Goal: Navigation & Orientation: Find specific page/section

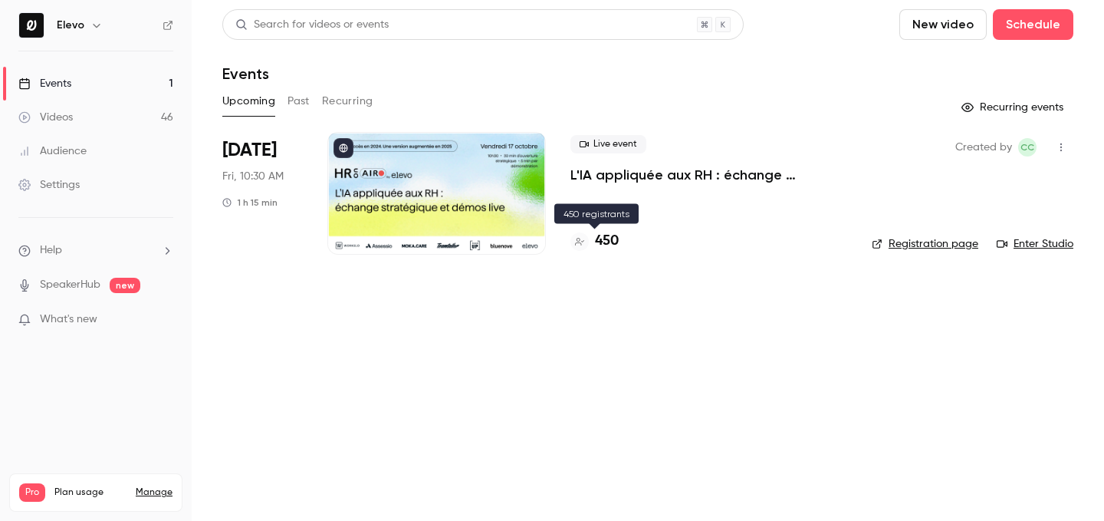
click at [609, 236] on h4 "450" at bounding box center [607, 241] width 24 height 21
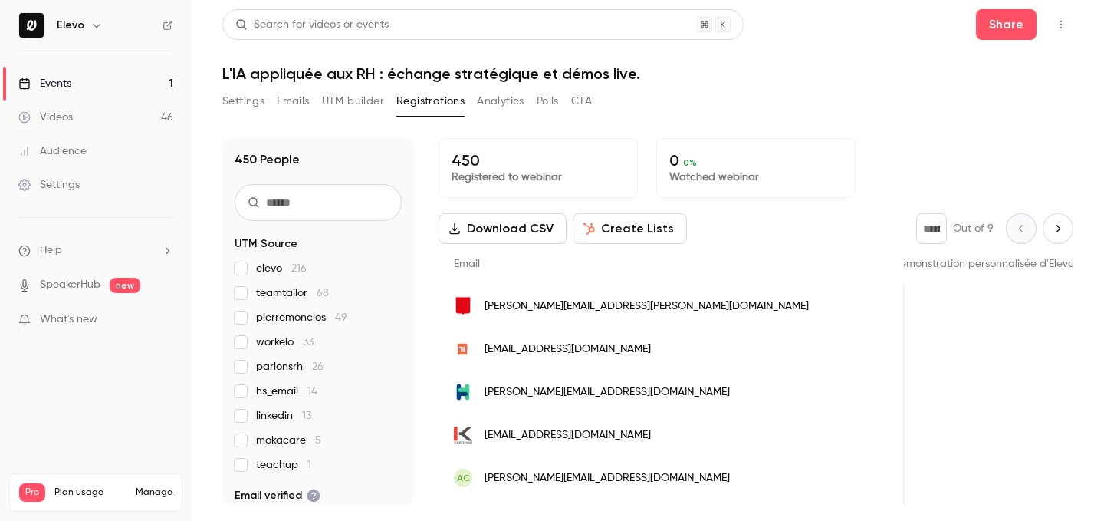
scroll to position [0, 1799]
click at [137, 90] on link "Events 1" at bounding box center [96, 84] width 192 height 34
